Goal: Register for event/course

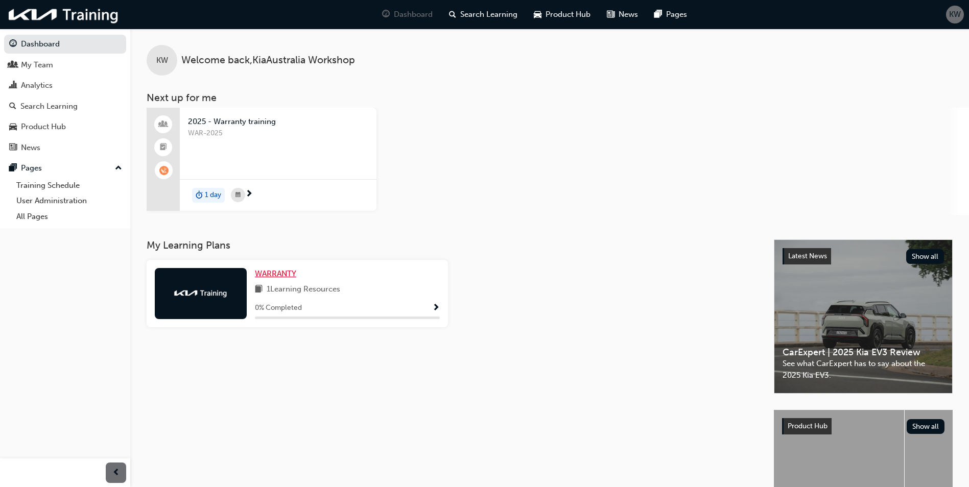
click at [288, 273] on span "WARRANTY" at bounding box center [275, 273] width 41 height 9
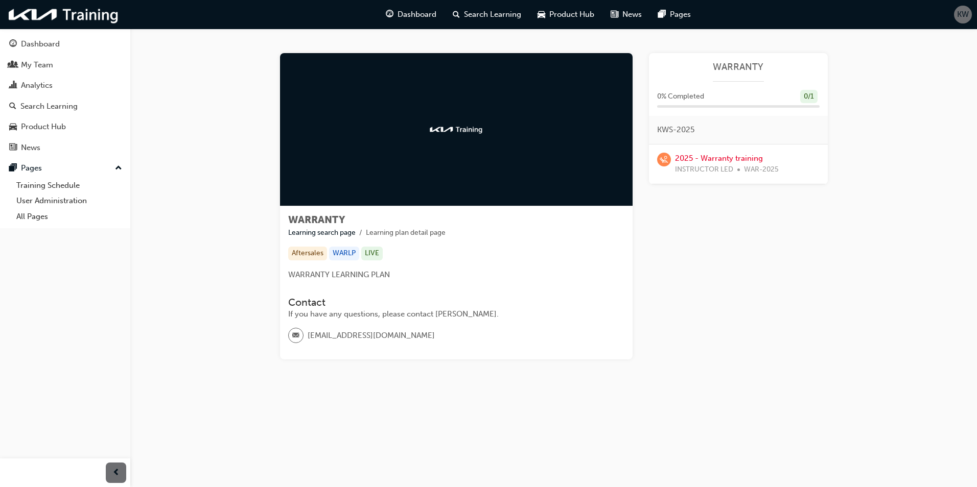
click at [403, 98] on div at bounding box center [456, 129] width 353 height 153
click at [36, 63] on div "My Team" at bounding box center [37, 65] width 32 height 12
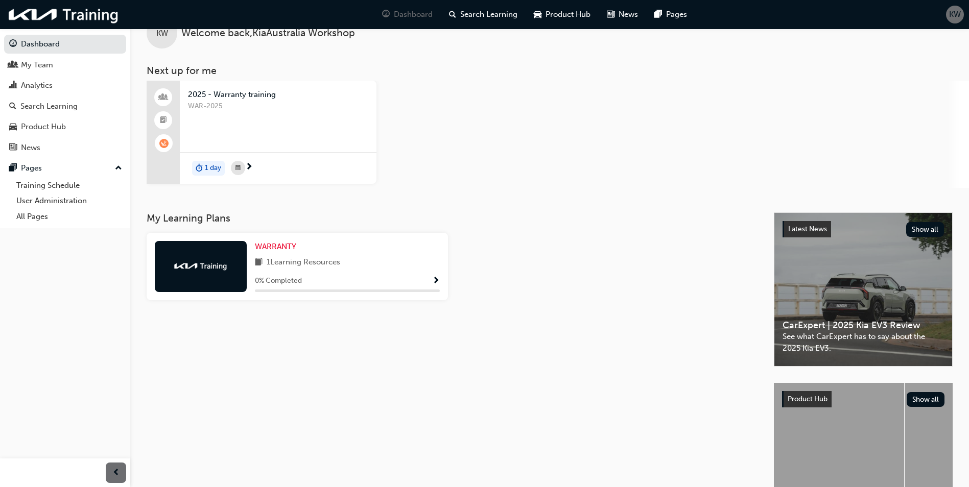
scroll to position [51, 0]
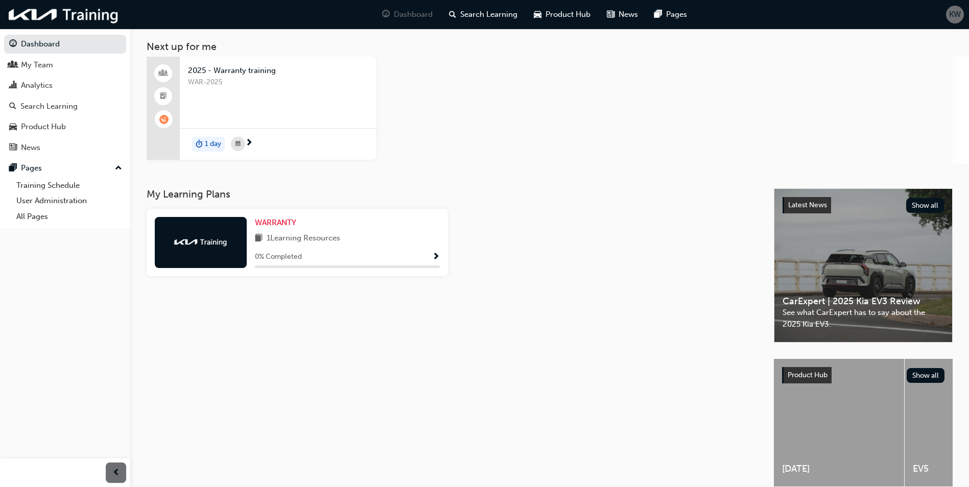
click at [271, 233] on span "1 Learning Resources" at bounding box center [304, 238] width 74 height 13
click at [275, 224] on span "WARRANTY" at bounding box center [275, 222] width 41 height 9
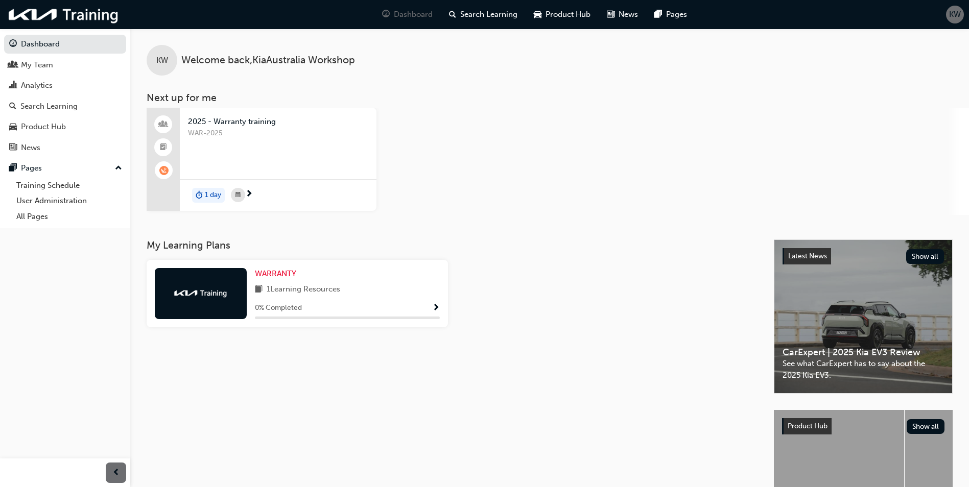
click at [202, 123] on span "2025 - Warranty training" at bounding box center [278, 122] width 180 height 12
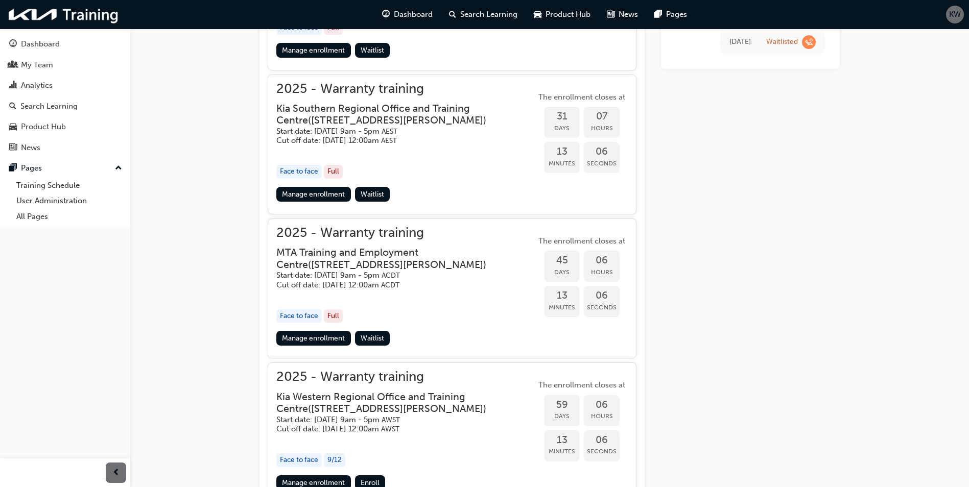
scroll to position [490, 0]
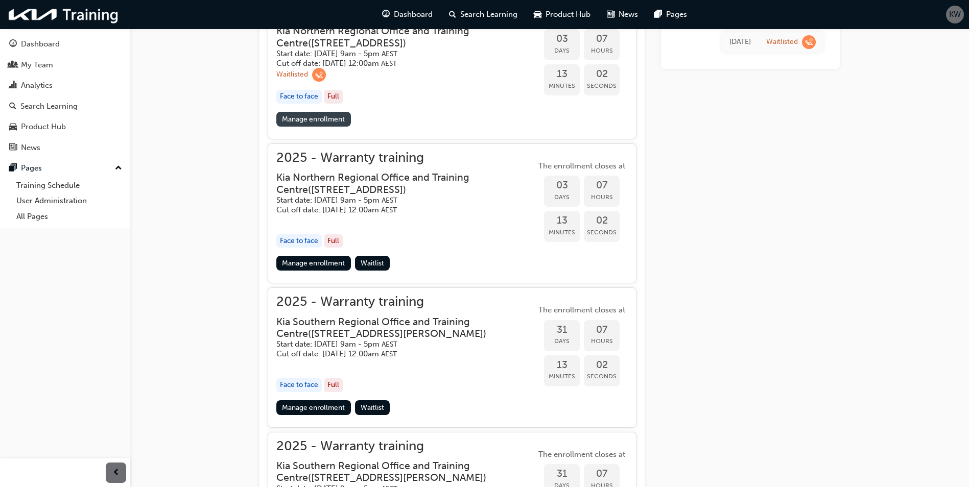
click at [320, 121] on link "Manage enrollment" at bounding box center [313, 119] width 75 height 15
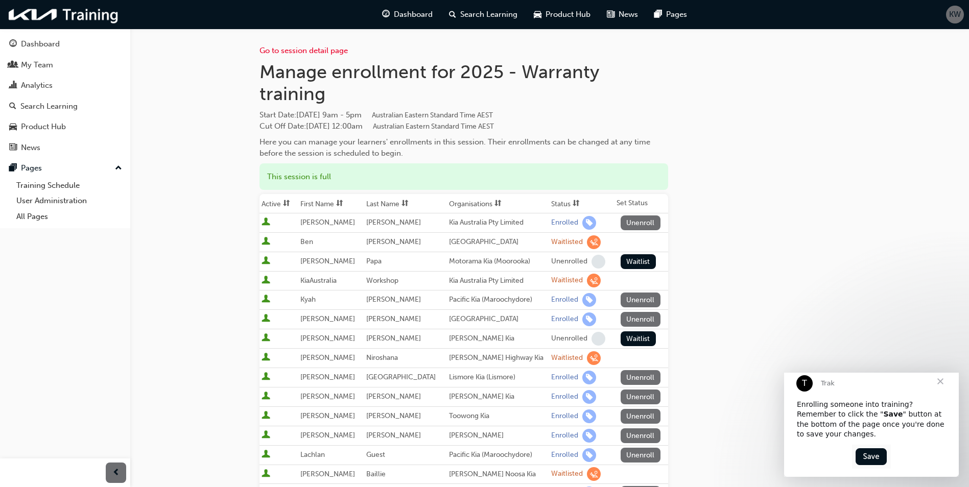
click at [946, 388] on span "Close" at bounding box center [940, 381] width 37 height 37
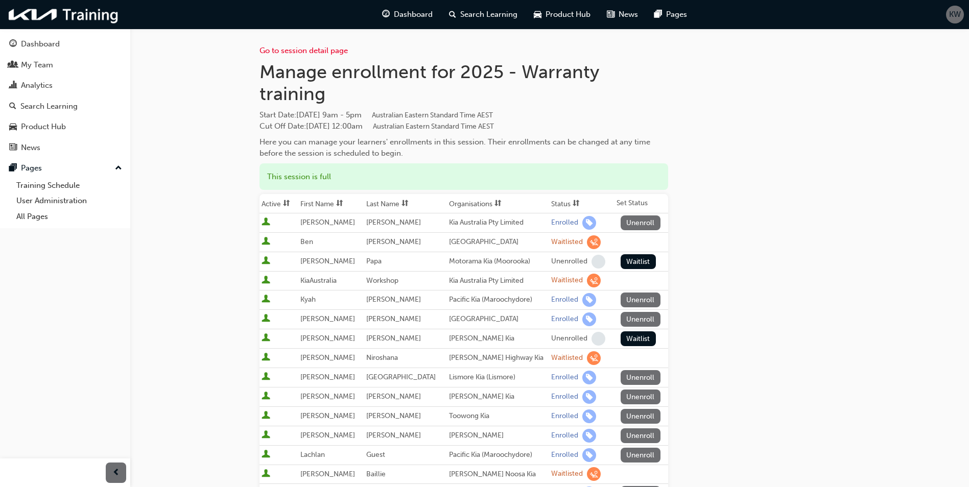
click at [573, 201] on span "sorting-icon" at bounding box center [576, 204] width 7 height 9
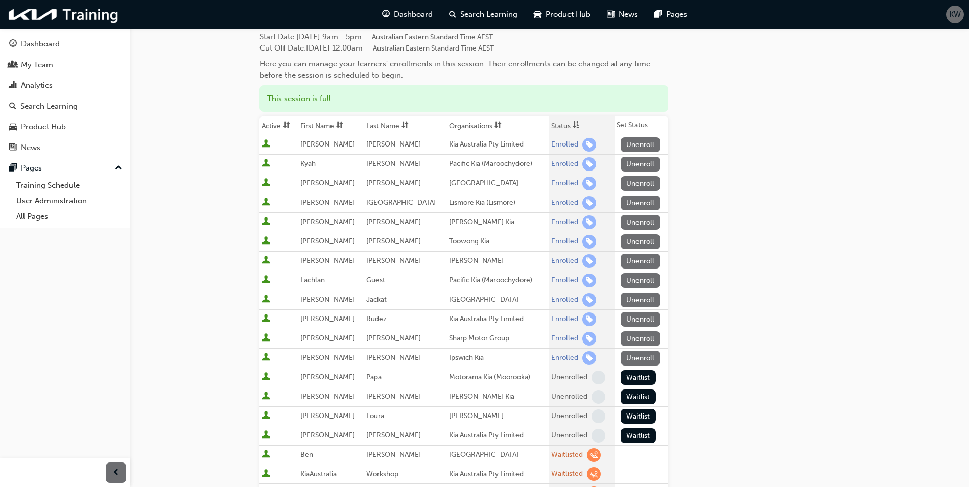
scroll to position [102, 0]
